Goal: Task Accomplishment & Management: Manage account settings

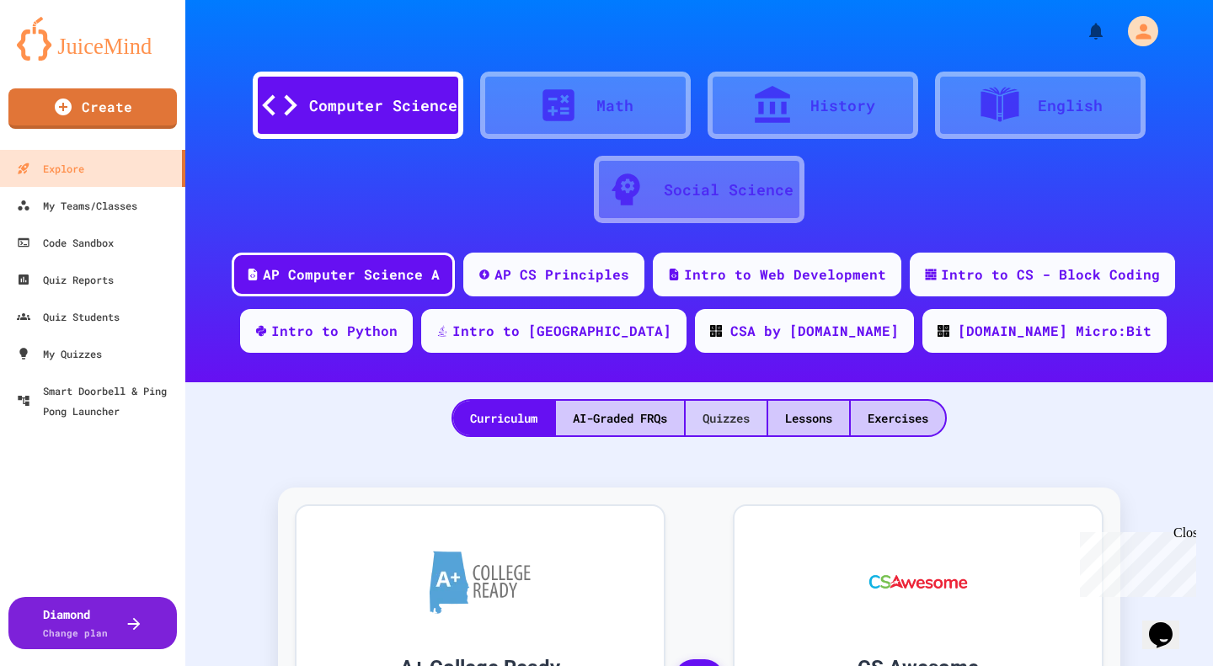
click at [718, 415] on div "Quizzes" at bounding box center [726, 418] width 81 height 35
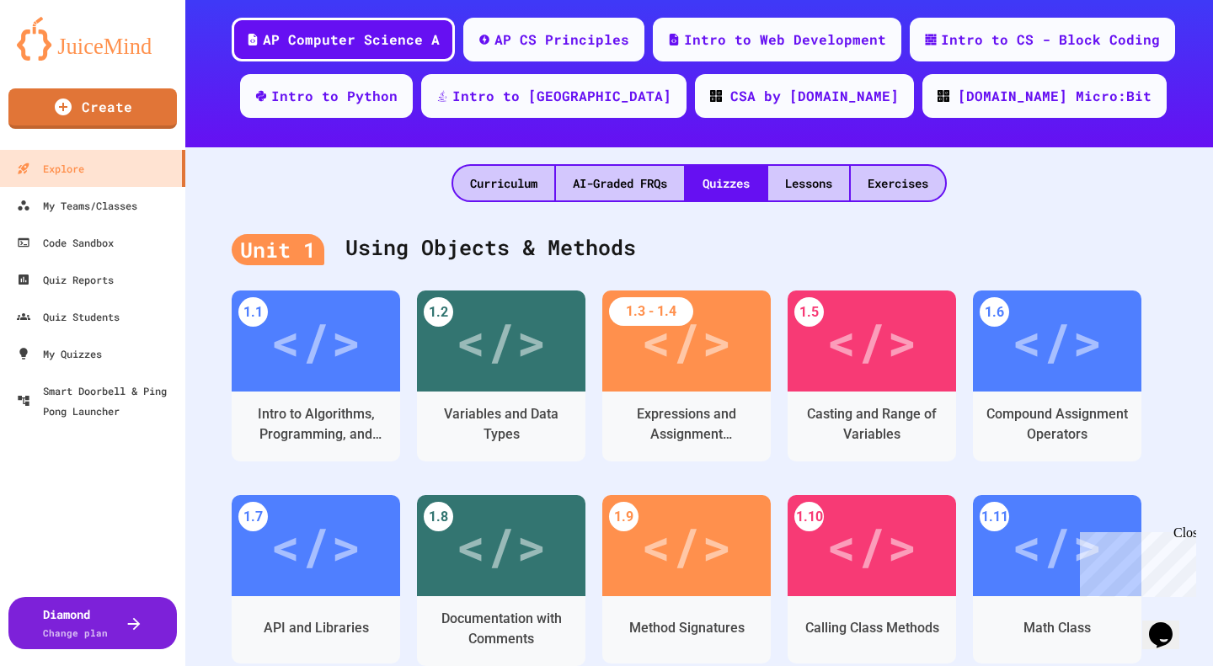
scroll to position [421, 0]
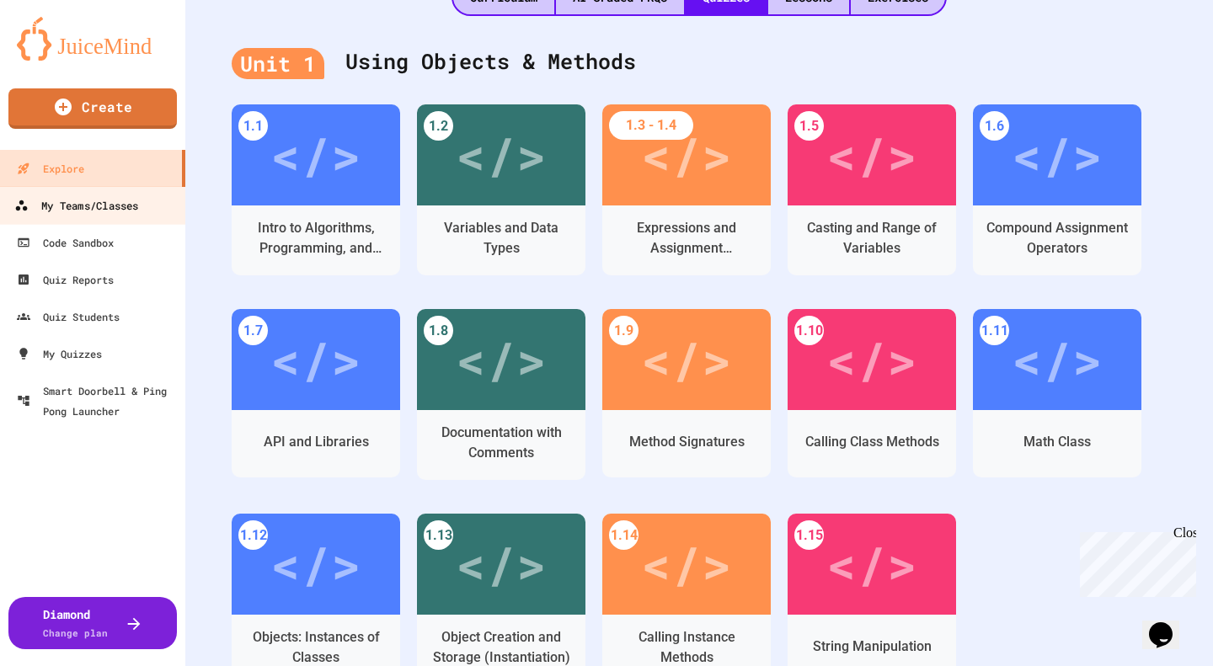
click at [115, 207] on div "My Teams/Classes" at bounding box center [76, 205] width 124 height 21
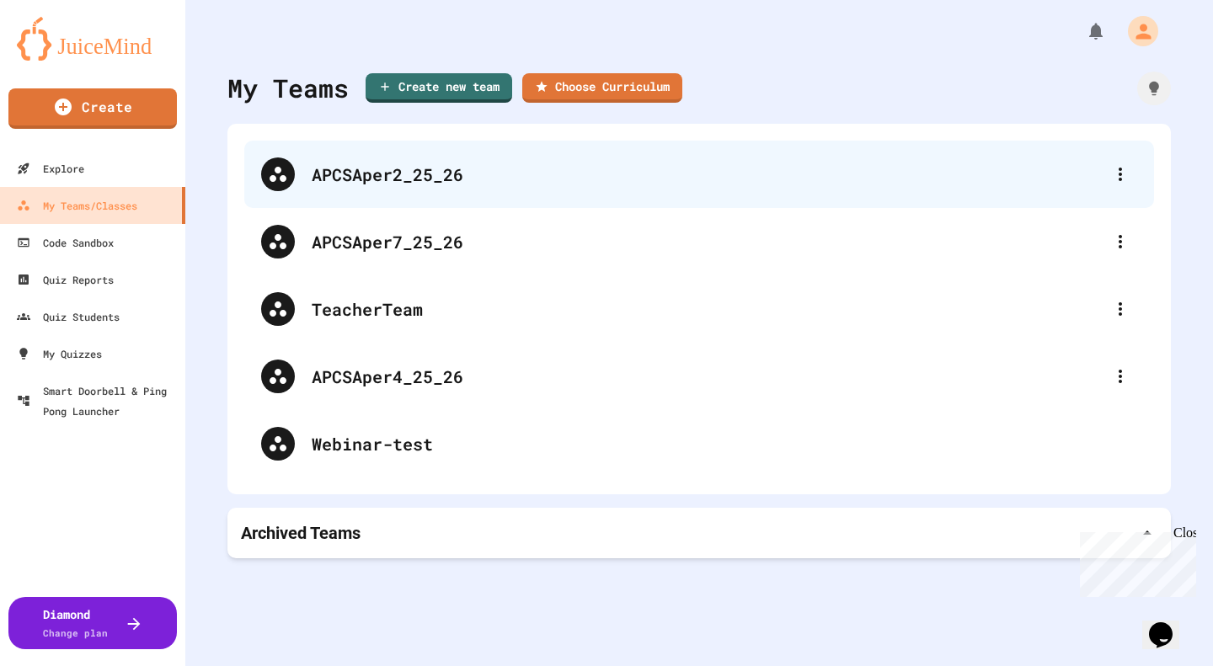
click at [361, 179] on div "APCSAper2_25_26" at bounding box center [708, 174] width 792 height 25
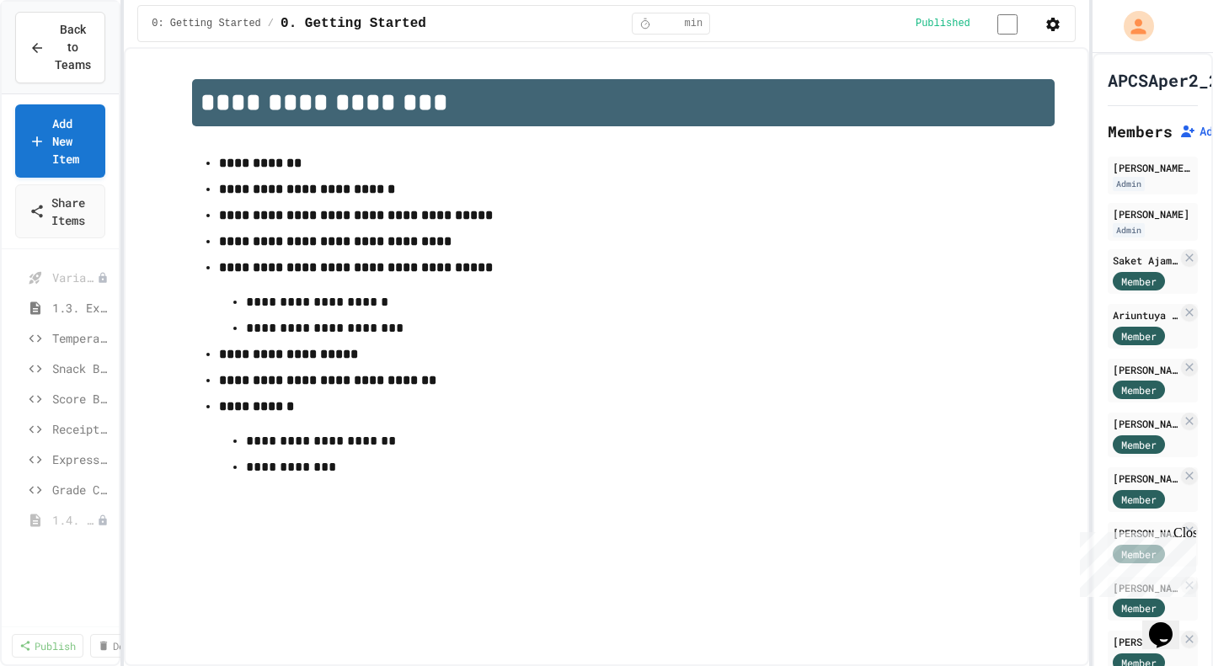
scroll to position [253, 0]
click at [60, 267] on span "Variables and Data Types - Quiz" at bounding box center [66, 265] width 28 height 18
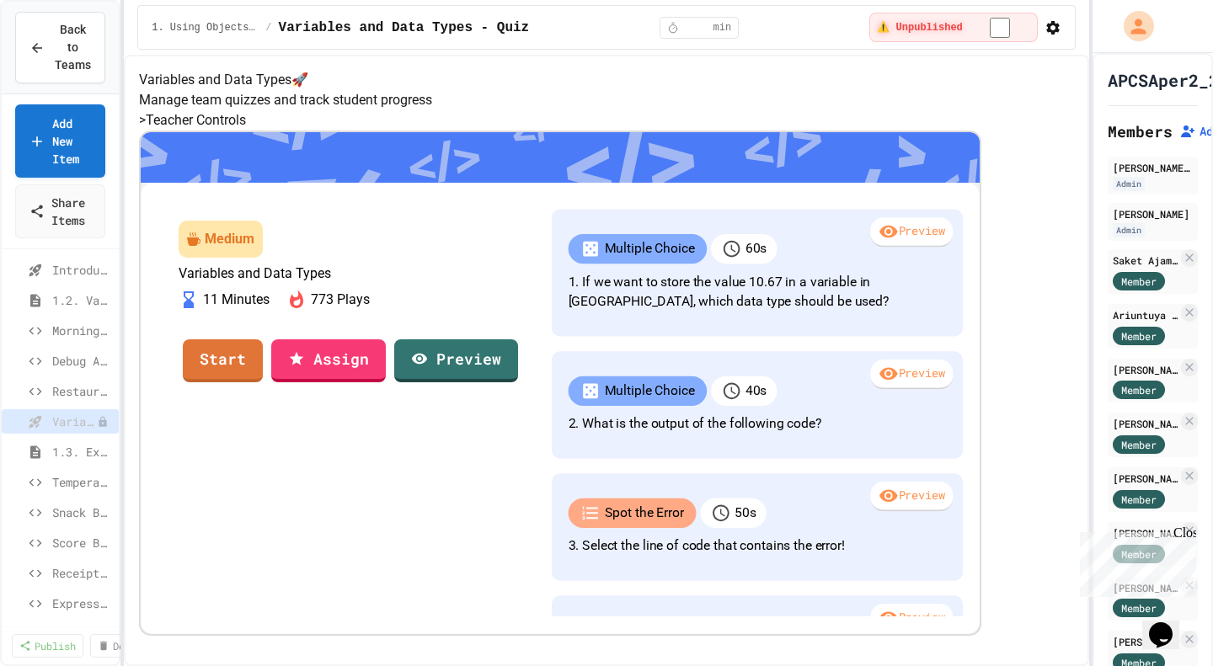
scroll to position [63, 0]
click at [63, 482] on span "1.3. Expressions and Output [New]" at bounding box center [73, 485] width 43 height 18
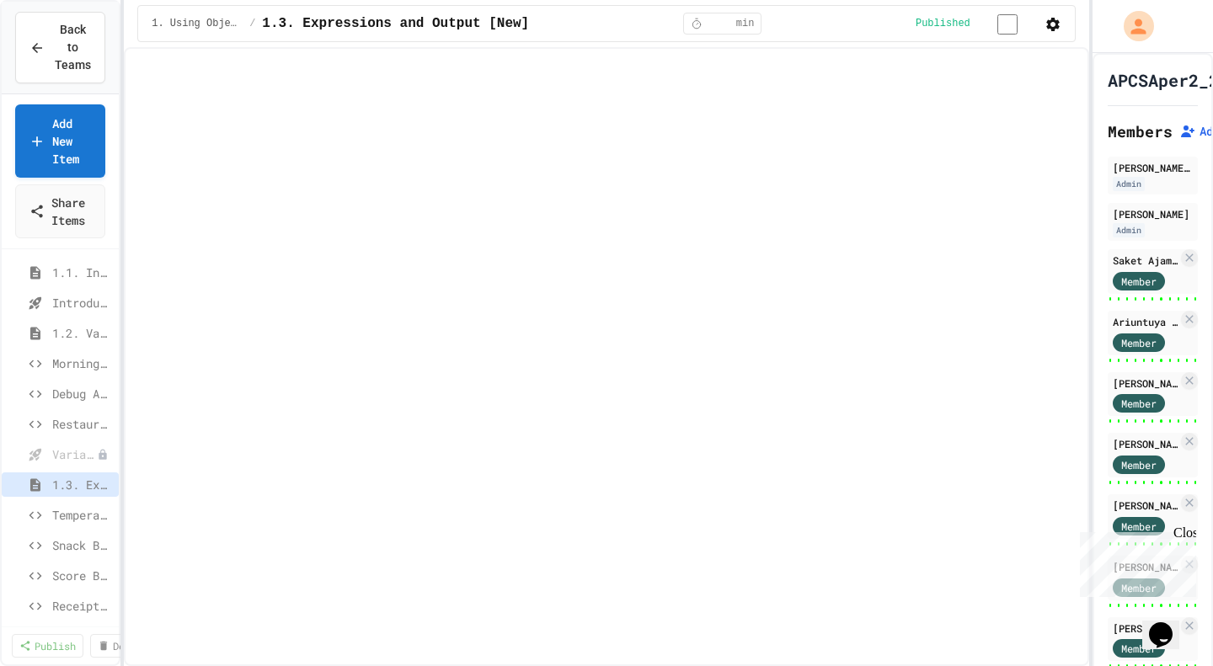
select select "***"
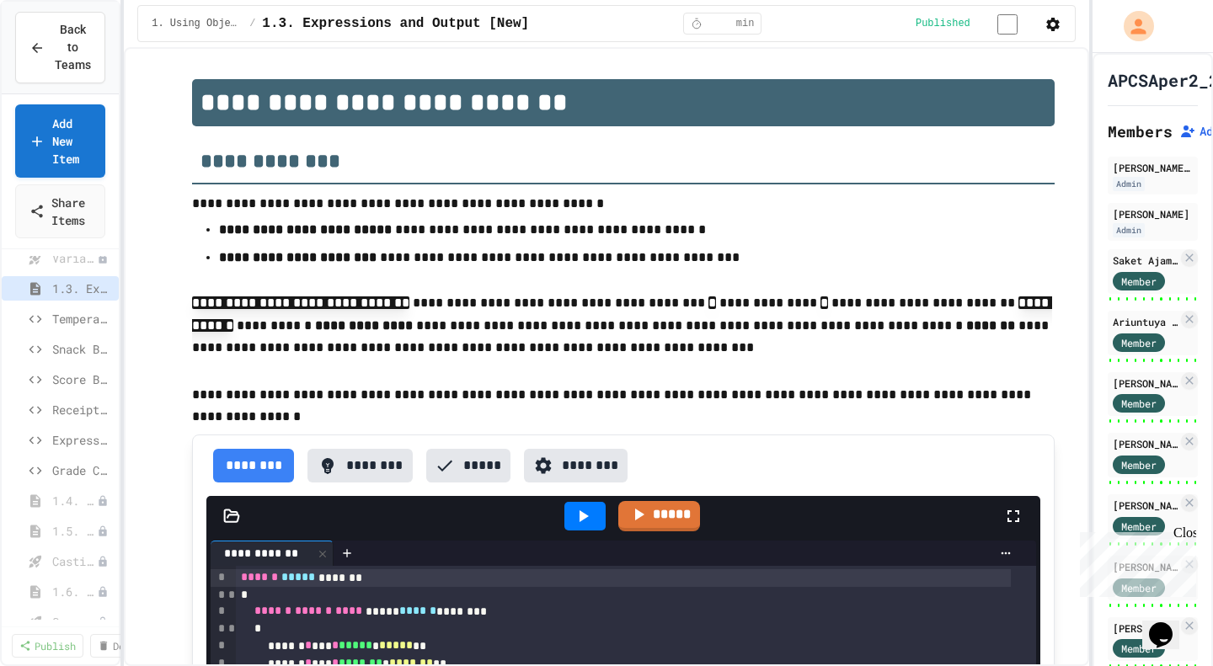
scroll to position [248, 0]
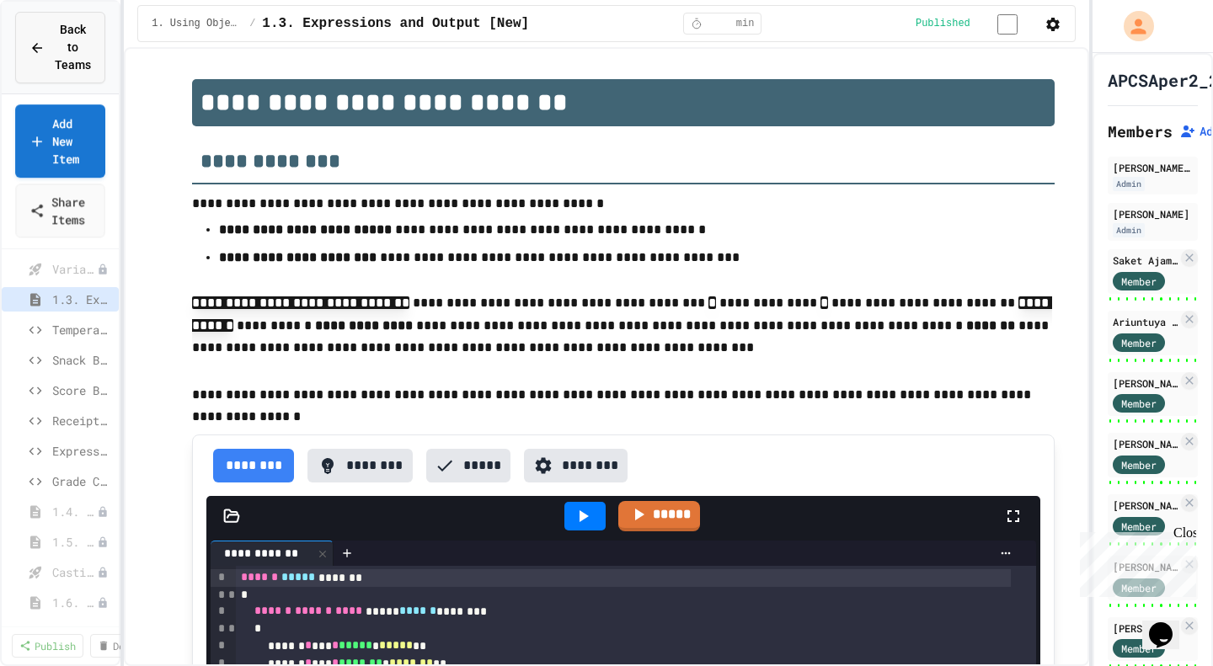
click at [61, 68] on span "Back to Teams" at bounding box center [73, 47] width 36 height 53
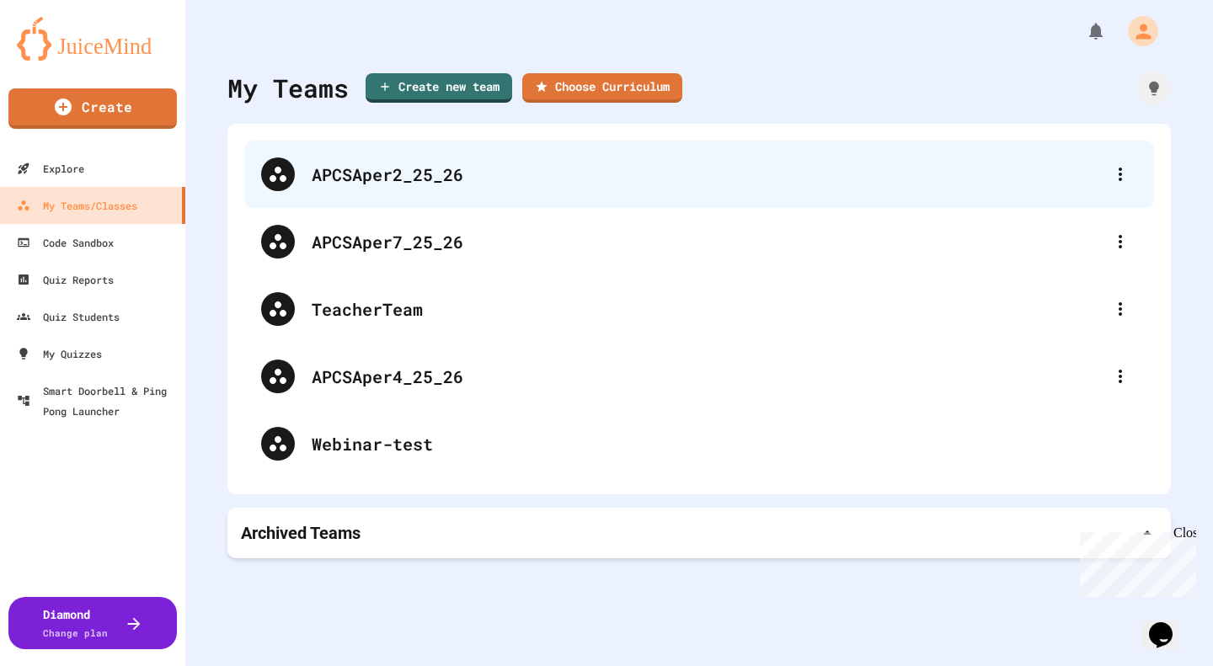
click at [392, 168] on div "APCSAper2_25_26" at bounding box center [708, 174] width 792 height 25
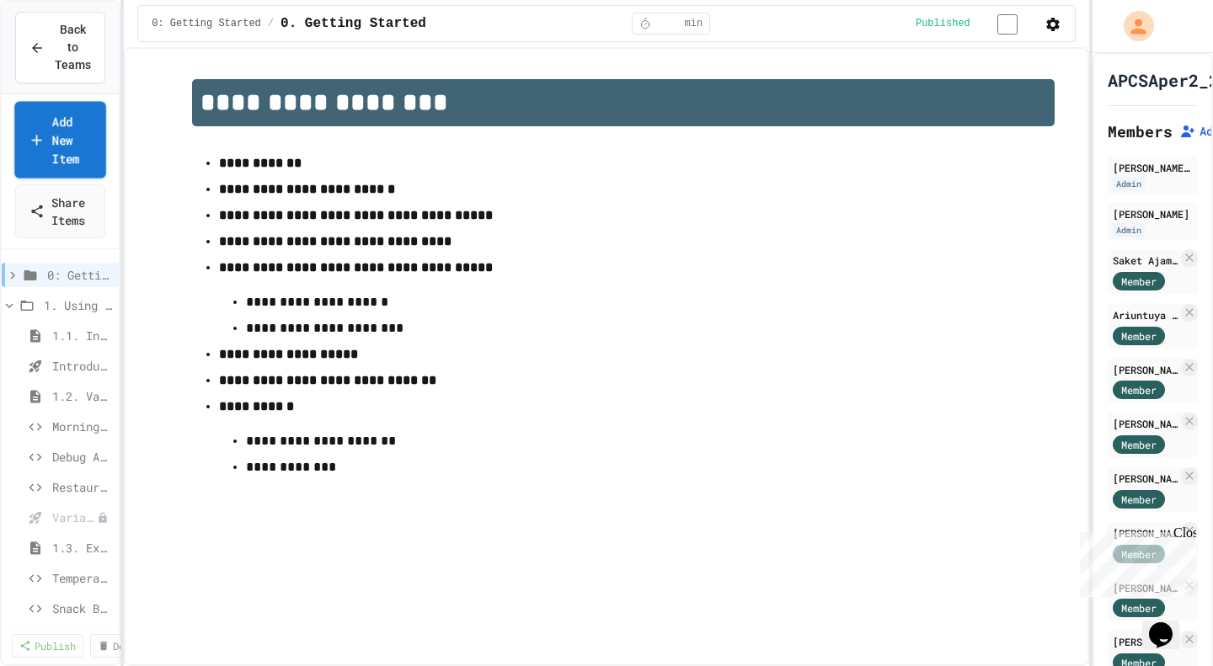
click at [71, 142] on link "Add New Item" at bounding box center [60, 139] width 92 height 77
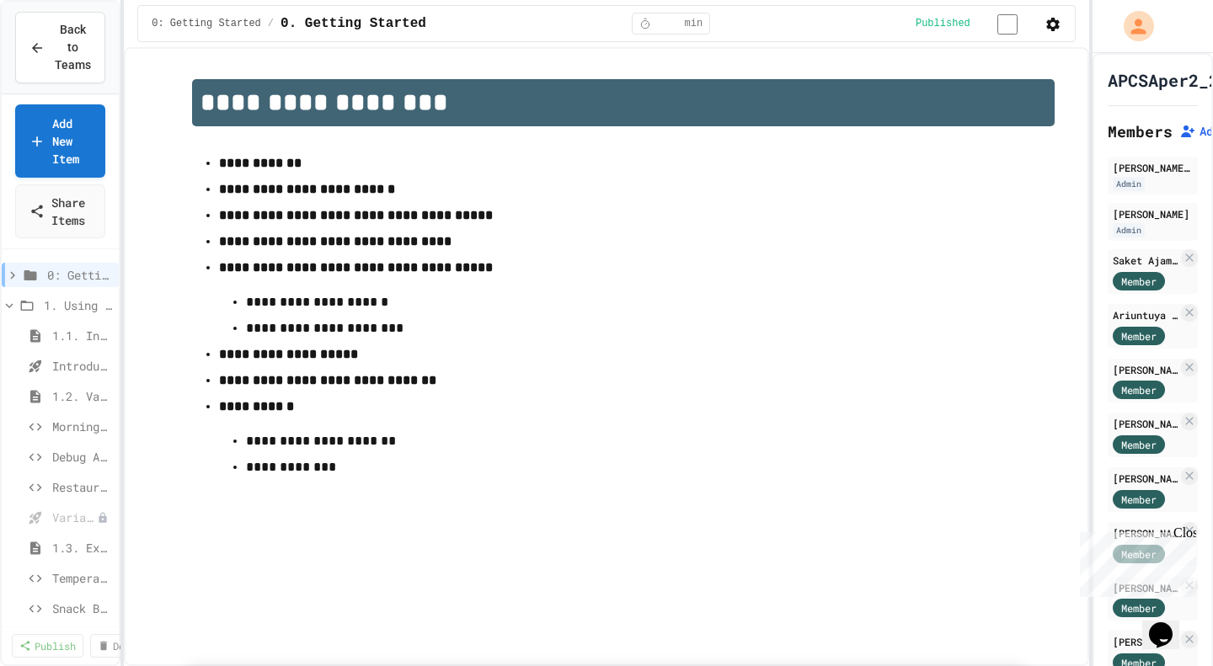
click at [77, 56] on span "Back to Teams" at bounding box center [73, 47] width 36 height 53
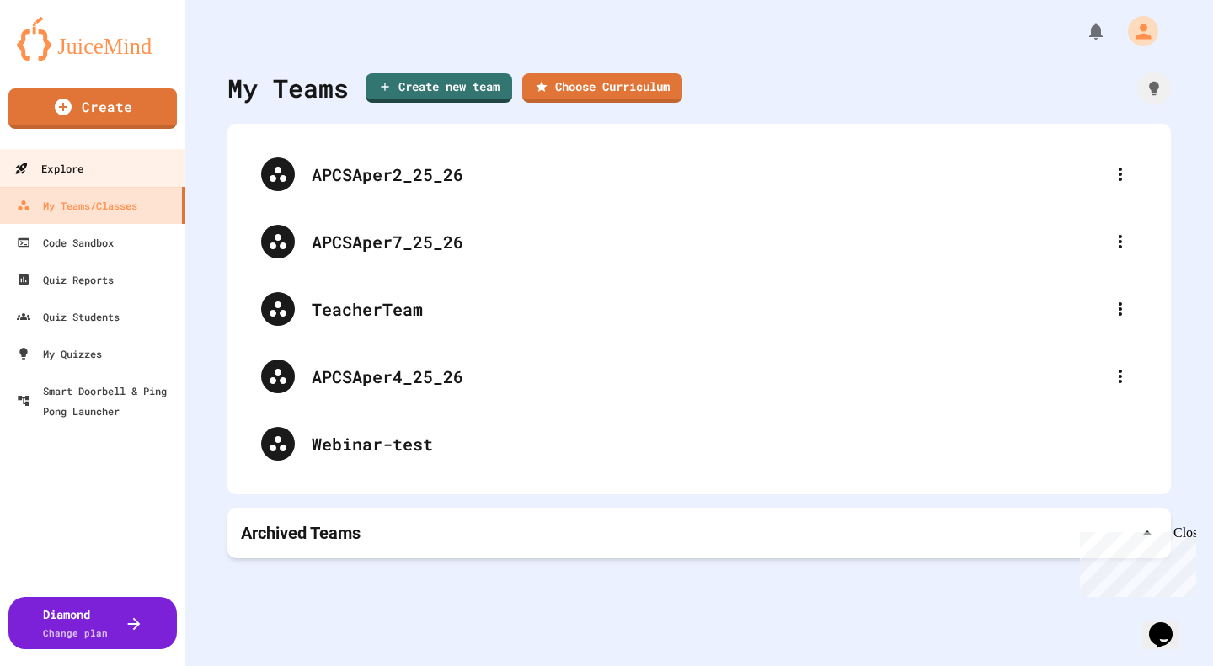
click at [75, 167] on div "Explore" at bounding box center [48, 168] width 69 height 21
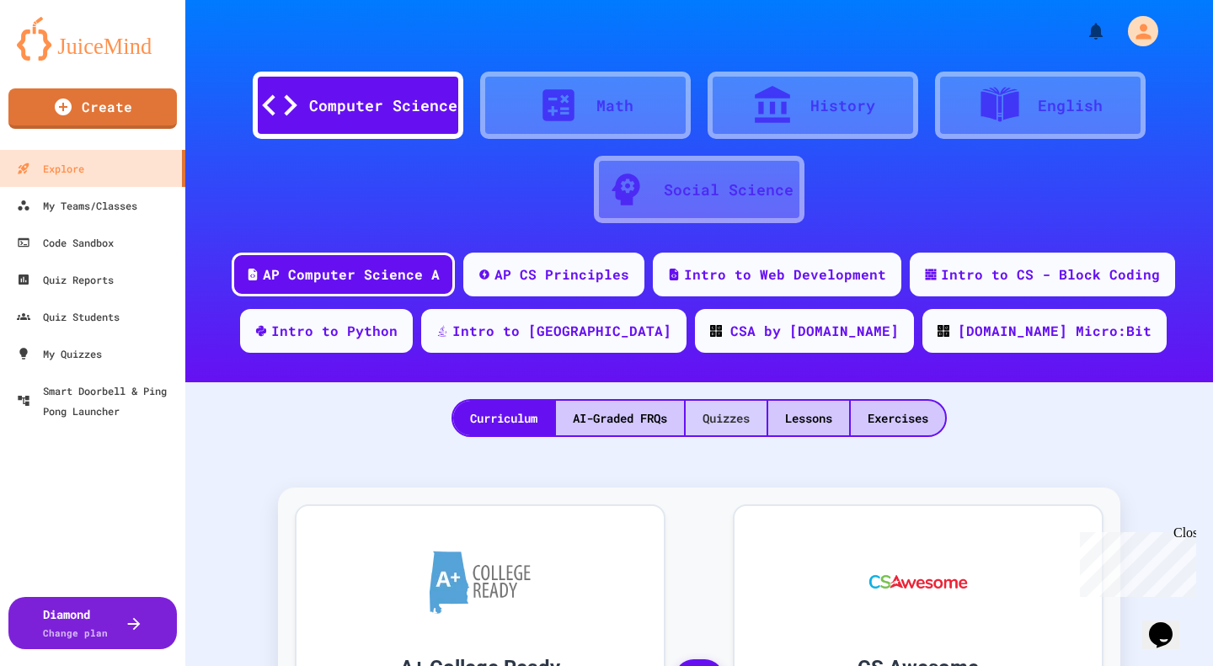
click at [729, 419] on div "Quizzes" at bounding box center [726, 418] width 81 height 35
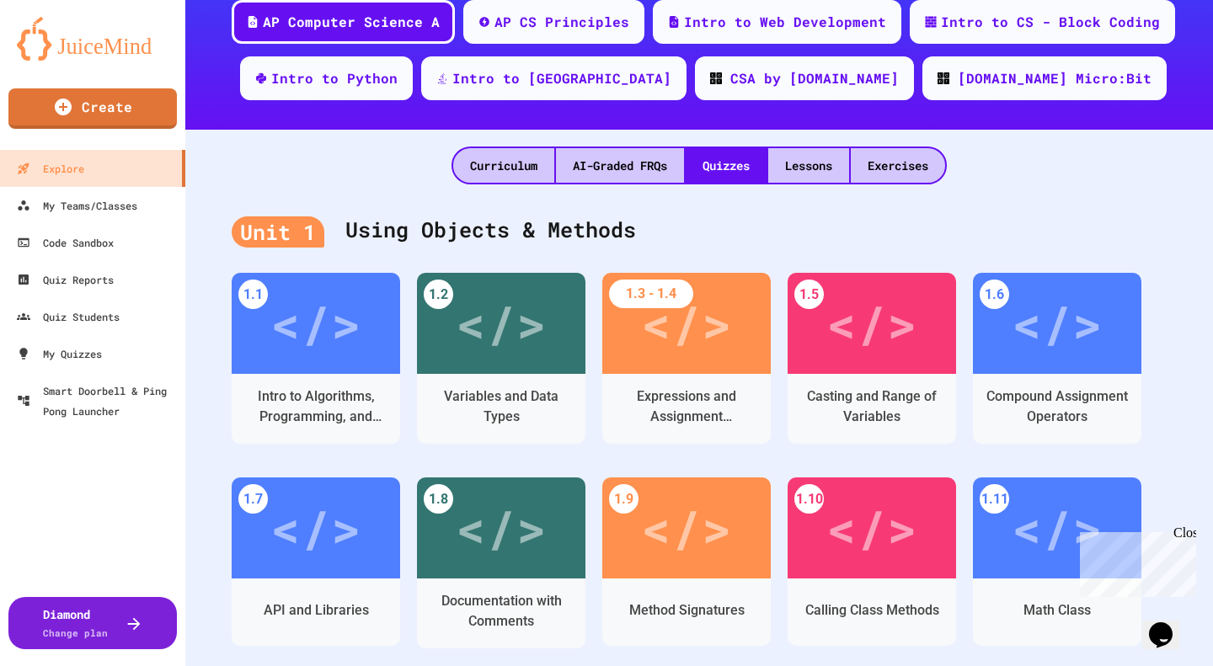
scroll to position [253, 0]
